Goal: Task Accomplishment & Management: Manage account settings

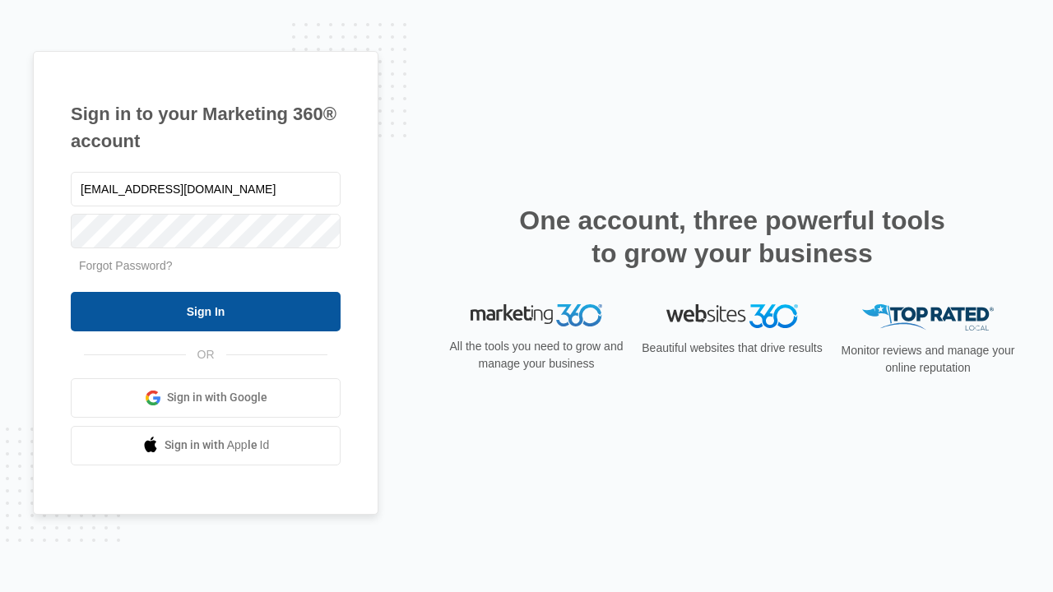
click at [206, 311] on input "Sign In" at bounding box center [206, 311] width 270 height 39
